Goal: Information Seeking & Learning: Learn about a topic

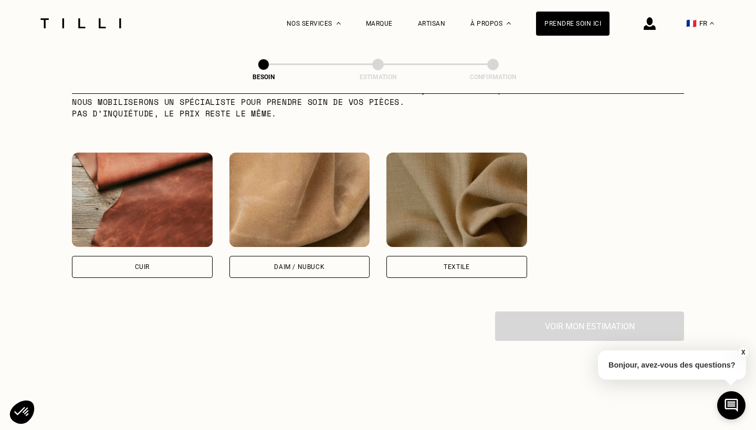
scroll to position [936, 0]
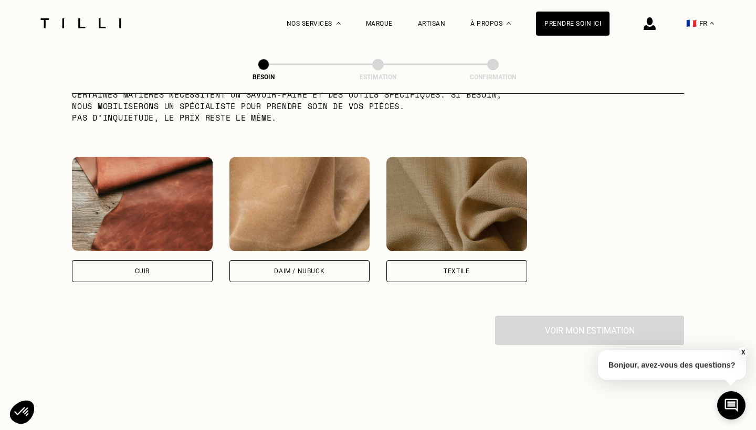
click at [296, 263] on div "Daim / Nubuck" at bounding box center [299, 271] width 141 height 22
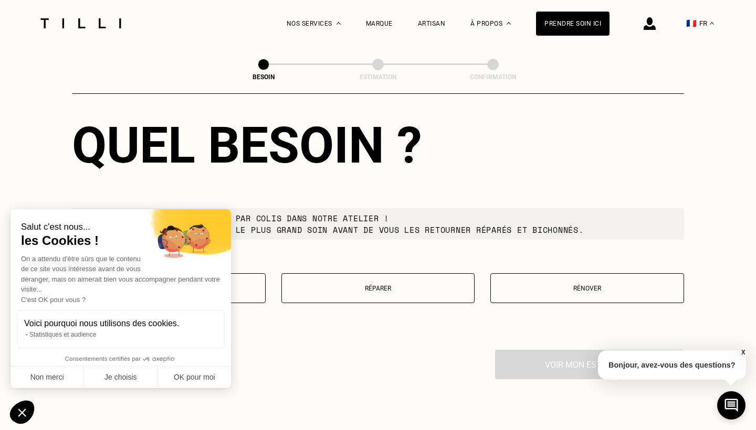
scroll to position [1195, 0]
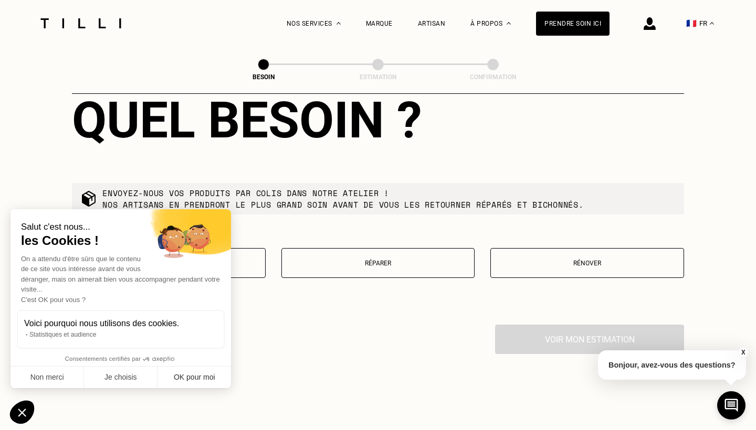
click at [189, 372] on button "OK pour moi" at bounding box center [193, 378] width 73 height 22
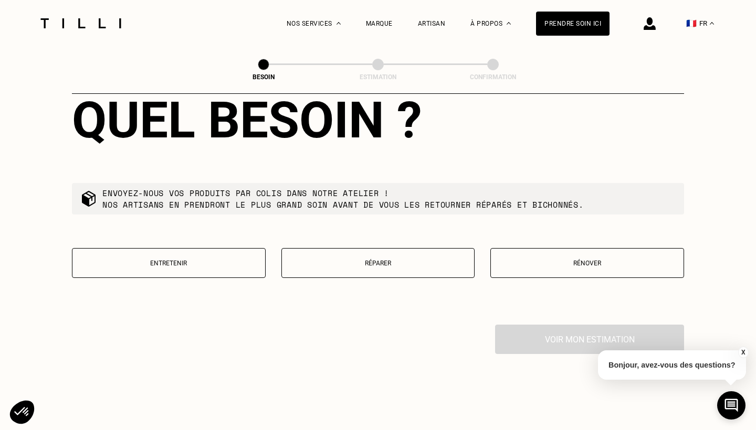
scroll to position [0, 0]
click at [618, 260] on p "Rénover" at bounding box center [587, 263] width 182 height 7
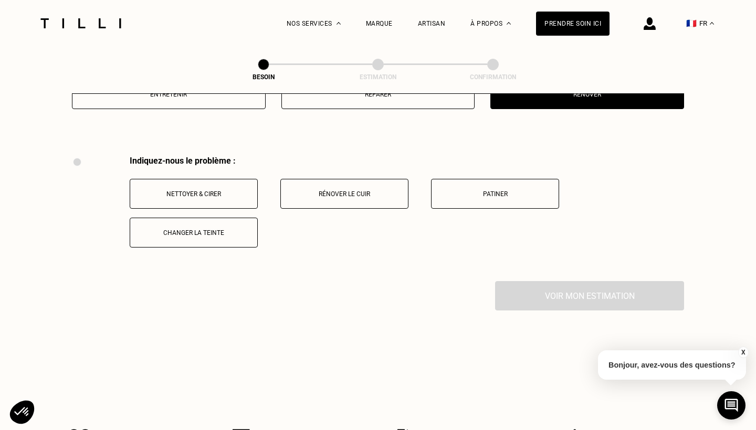
scroll to position [1389, 0]
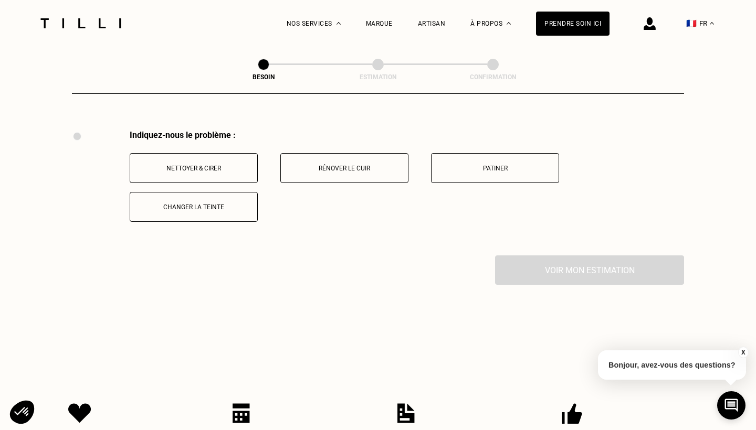
click at [200, 153] on button "Nettoyer & cirer" at bounding box center [194, 168] width 128 height 30
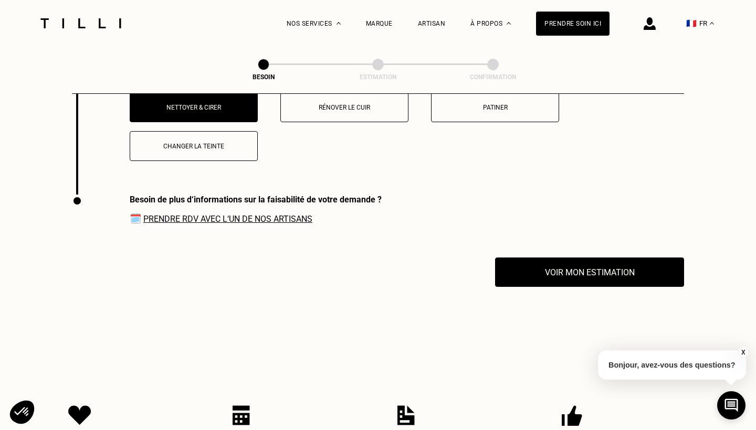
scroll to position [1442, 0]
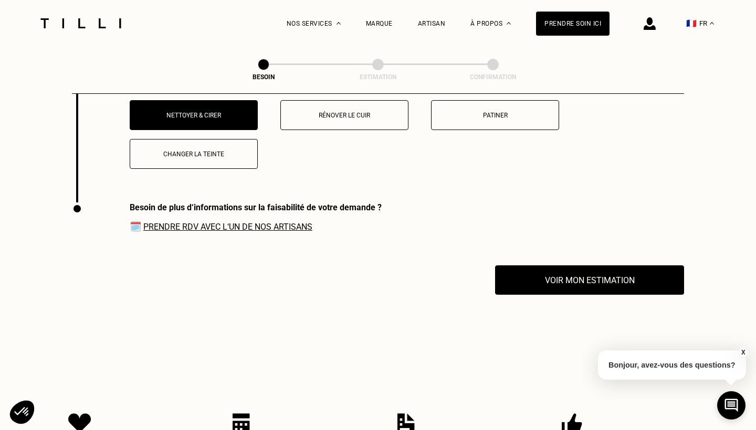
click at [236, 222] on link "Prendre RDV avec l‘un de nos artisans" at bounding box center [227, 227] width 169 height 10
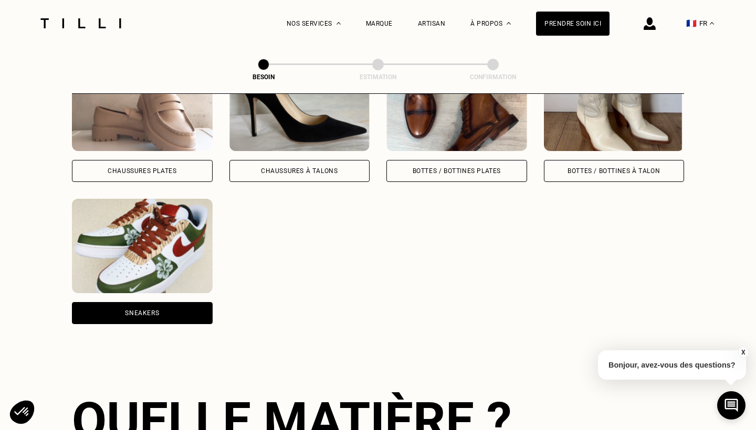
scroll to position [543, 0]
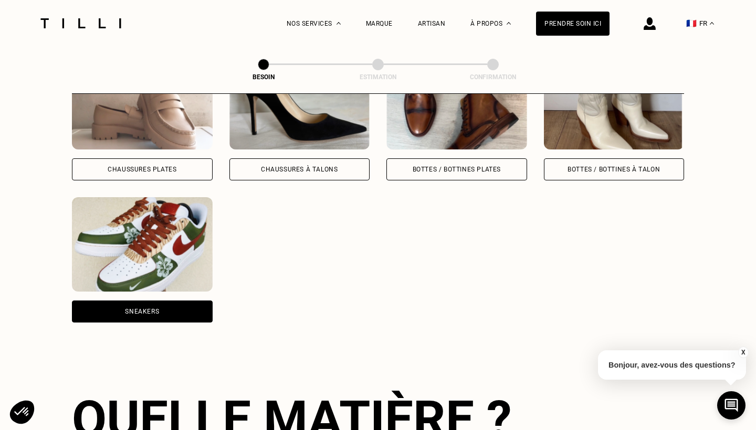
click at [158, 304] on div "Sneakers" at bounding box center [142, 312] width 141 height 22
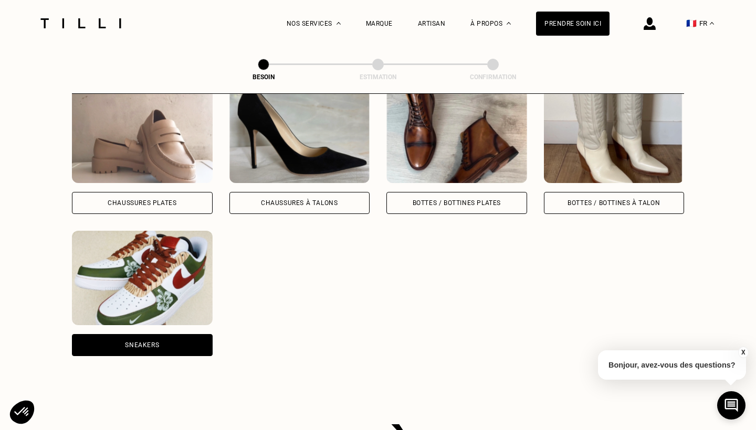
scroll to position [504, 0]
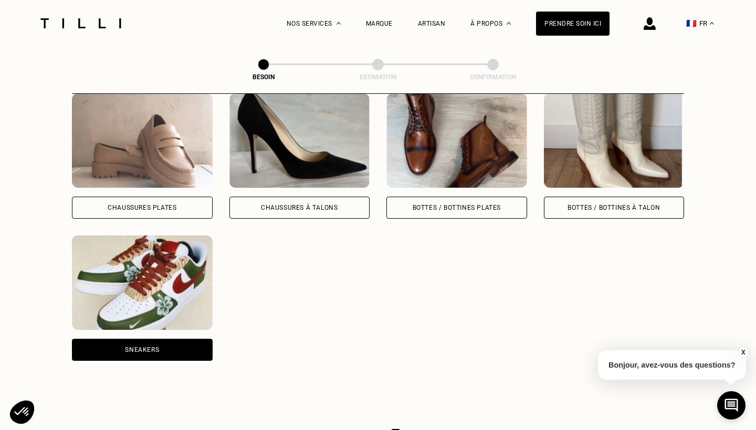
click at [136, 348] on div "Sneakers" at bounding box center [142, 350] width 141 height 22
click at [137, 344] on div "Sneakers" at bounding box center [142, 350] width 141 height 22
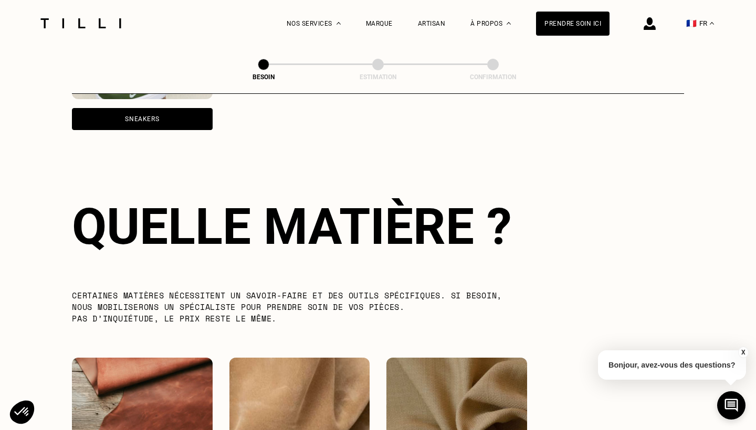
scroll to position [769, 0]
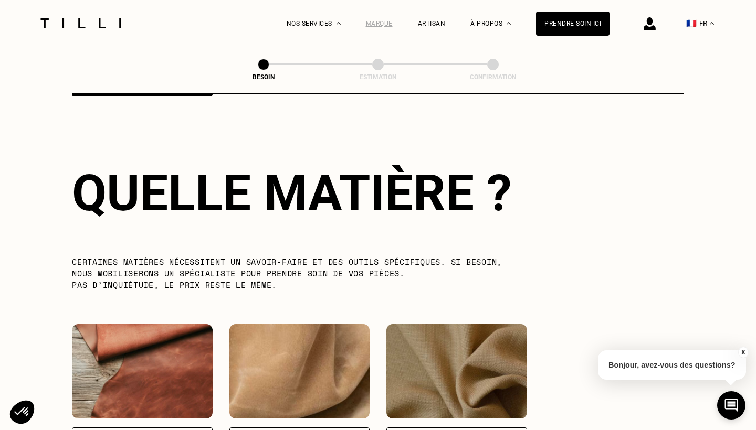
click at [390, 23] on div "Marque" at bounding box center [379, 23] width 27 height 7
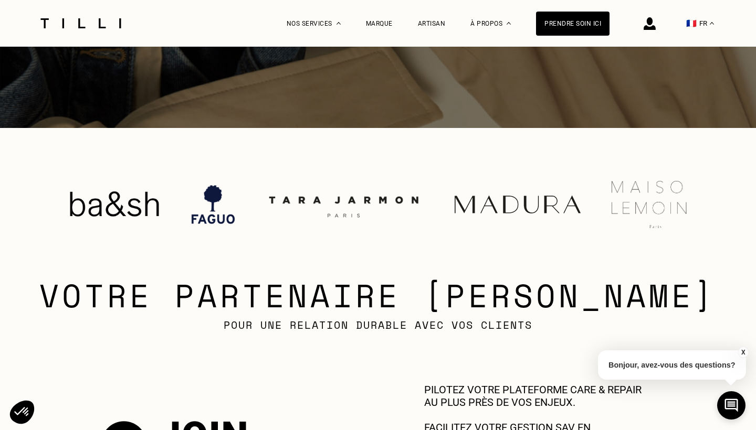
scroll to position [230, 0]
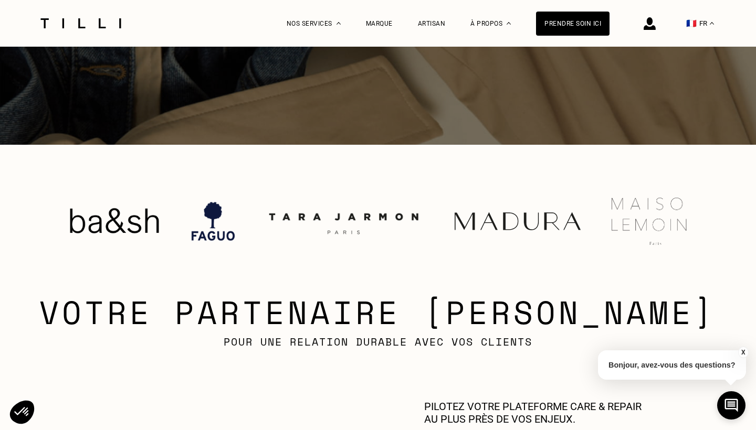
scroll to position [36, 0]
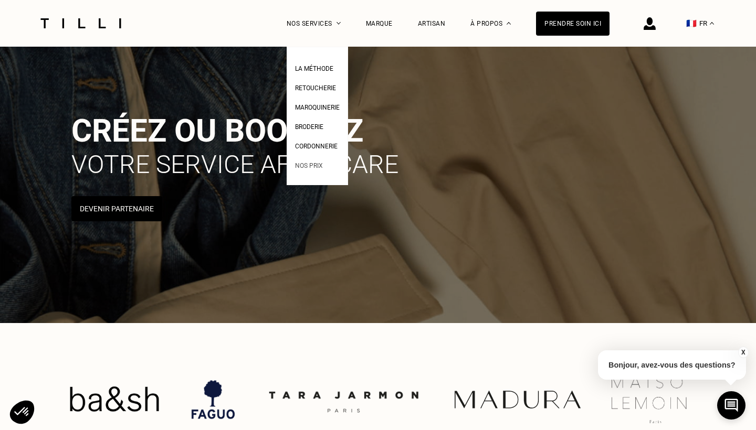
click at [312, 158] on li "Nos prix" at bounding box center [317, 164] width 45 height 19
click at [311, 167] on span "Nos prix" at bounding box center [309, 165] width 28 height 7
select select "FR"
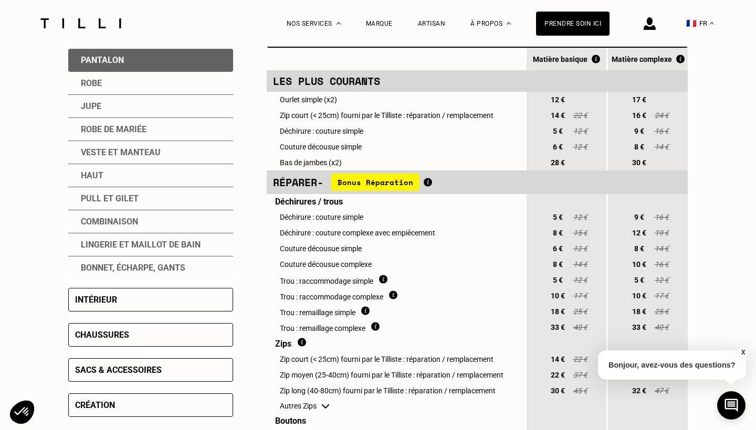
scroll to position [280, 0]
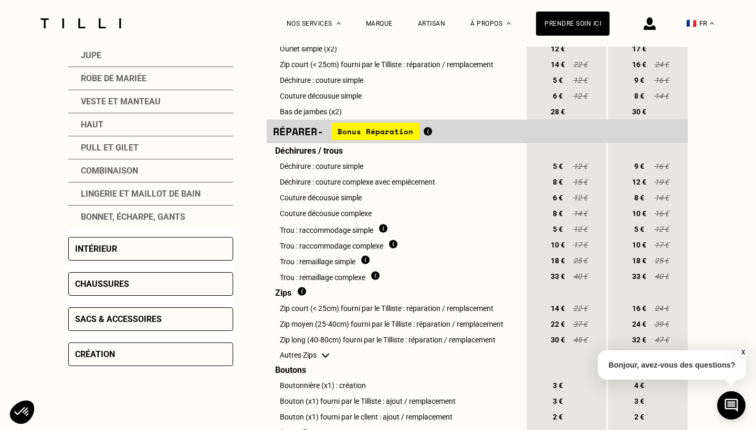
click at [122, 287] on div "Chaussures" at bounding box center [102, 284] width 54 height 10
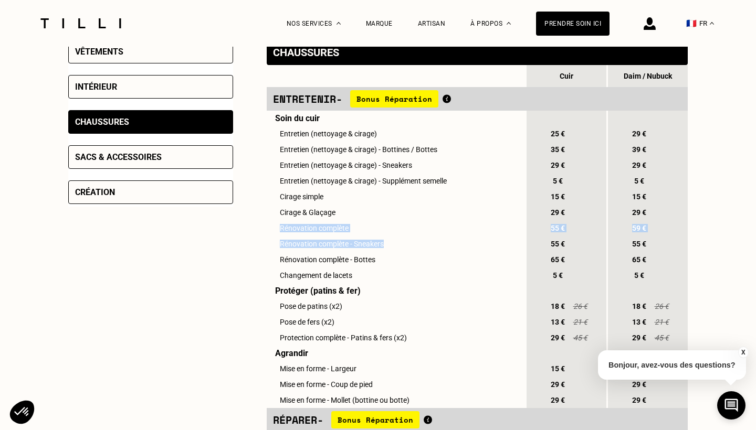
drag, startPoint x: 273, startPoint y: 232, endPoint x: 363, endPoint y: 251, distance: 91.8
click at [363, 249] on td "Rénovation complète - Sneakers" at bounding box center [396, 244] width 258 height 16
click at [400, 231] on td "Rénovation complète" at bounding box center [396, 228] width 258 height 16
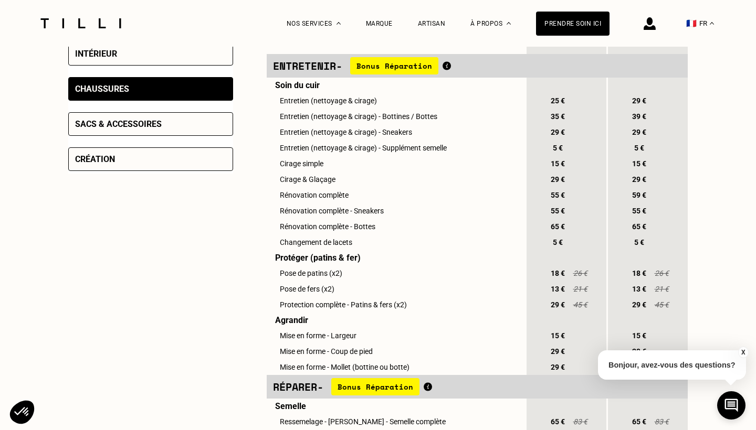
scroll to position [272, 0]
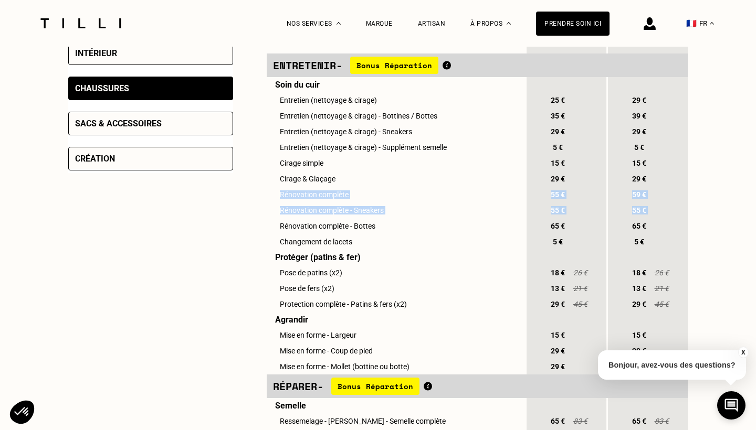
drag, startPoint x: 278, startPoint y: 198, endPoint x: 335, endPoint y: 220, distance: 61.5
click at [394, 225] on td "Rénovation complète - Bottes" at bounding box center [396, 226] width 258 height 16
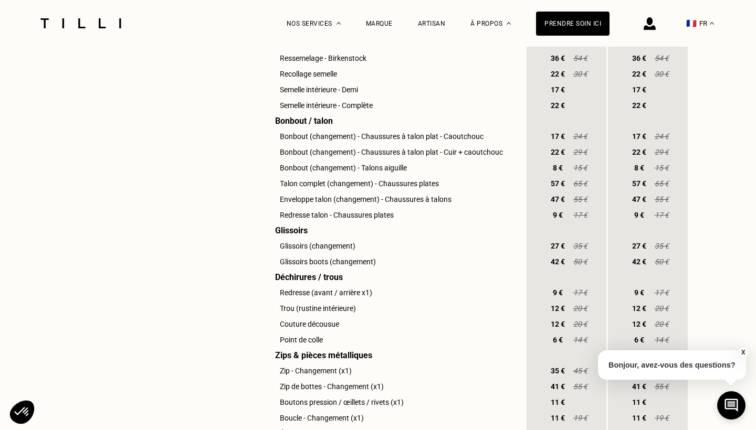
scroll to position [794, 0]
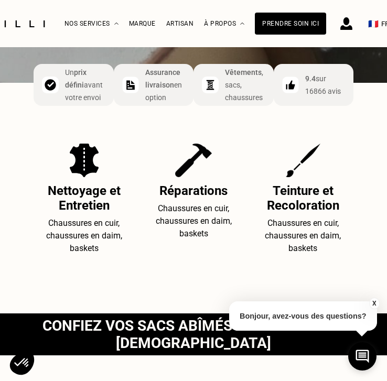
scroll to position [360, 0]
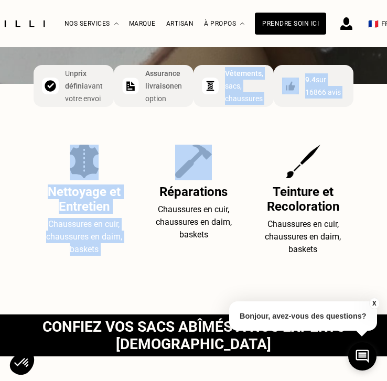
drag, startPoint x: 227, startPoint y: 77, endPoint x: 213, endPoint y: 182, distance: 106.0
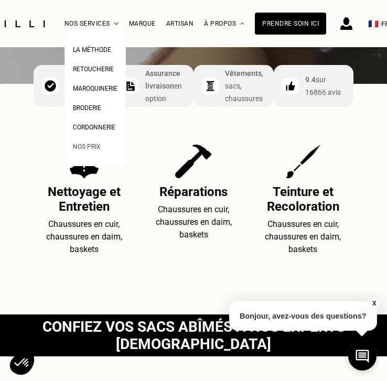
click at [107, 136] on li "Nos prix" at bounding box center [95, 145] width 45 height 19
click at [90, 155] on ul "La Méthode Retoucherie Maroquinerie Broderie Cordonnerie Nos prix" at bounding box center [95, 97] width 61 height 139
click at [87, 146] on span "Nos prix" at bounding box center [87, 146] width 28 height 7
select select "FR"
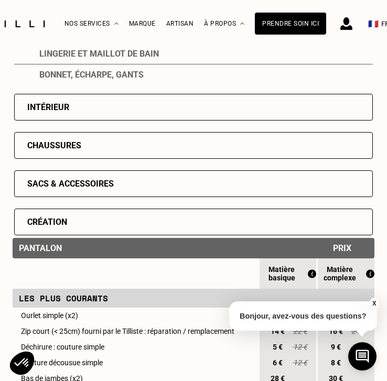
scroll to position [367, 0]
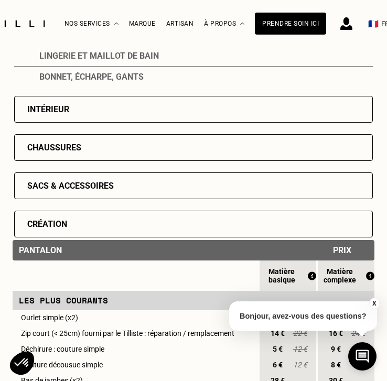
click at [87, 146] on div "Chaussures" at bounding box center [193, 147] width 359 height 27
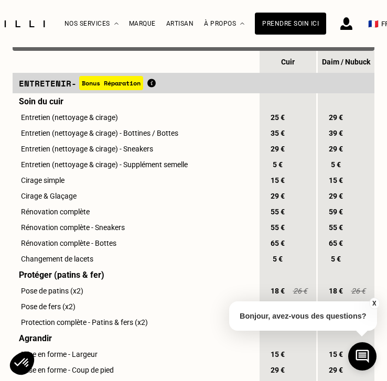
scroll to position [367, 0]
drag, startPoint x: 208, startPoint y: 166, endPoint x: 14, endPoint y: 162, distance: 194.2
click at [14, 162] on td "Entretien (nettoyage & cirage) - Supplément semelle" at bounding box center [136, 165] width 246 height 16
click at [43, 153] on td "Entretien (nettoyage & cirage) - Sneakers" at bounding box center [136, 149] width 246 height 16
drag, startPoint x: 20, startPoint y: 152, endPoint x: 158, endPoint y: 157, distance: 138.1
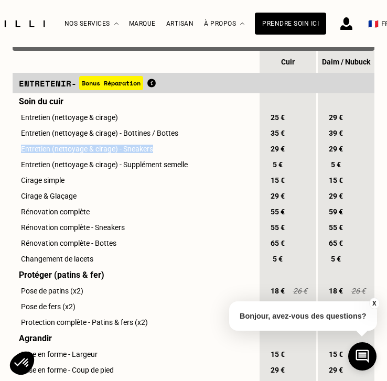
click at [158, 157] on td "Entretien (nettoyage & cirage) - Sneakers" at bounding box center [136, 149] width 246 height 16
copy td "Entretien (nettoyage & cirage) - Sneakers"
